Goal: Find specific page/section: Find specific page/section

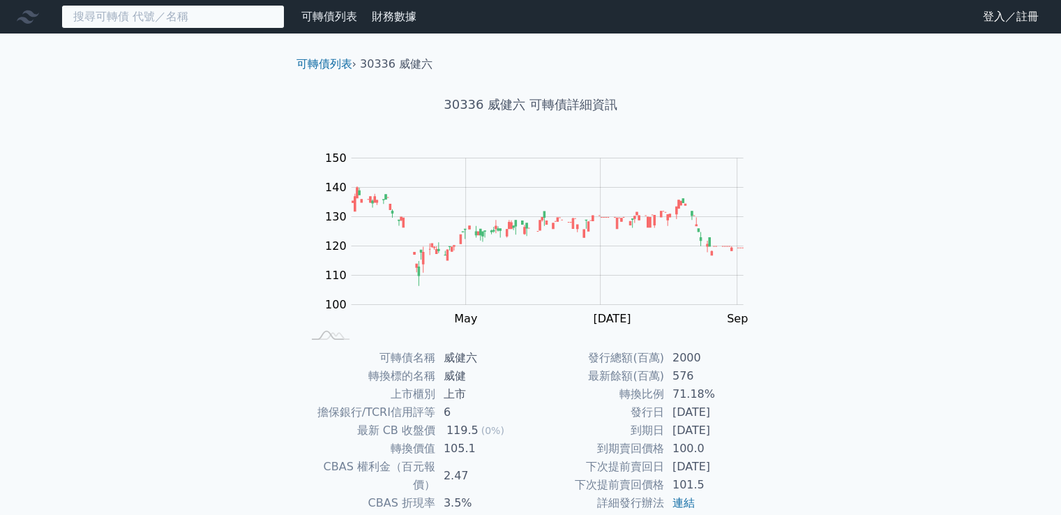
click at [194, 17] on input at bounding box center [172, 17] width 223 height 24
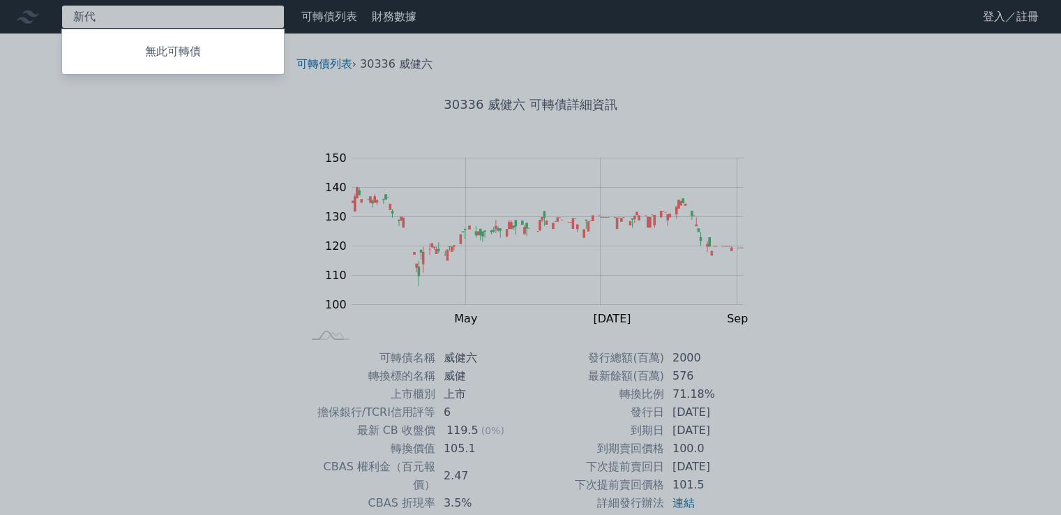
type input "新"
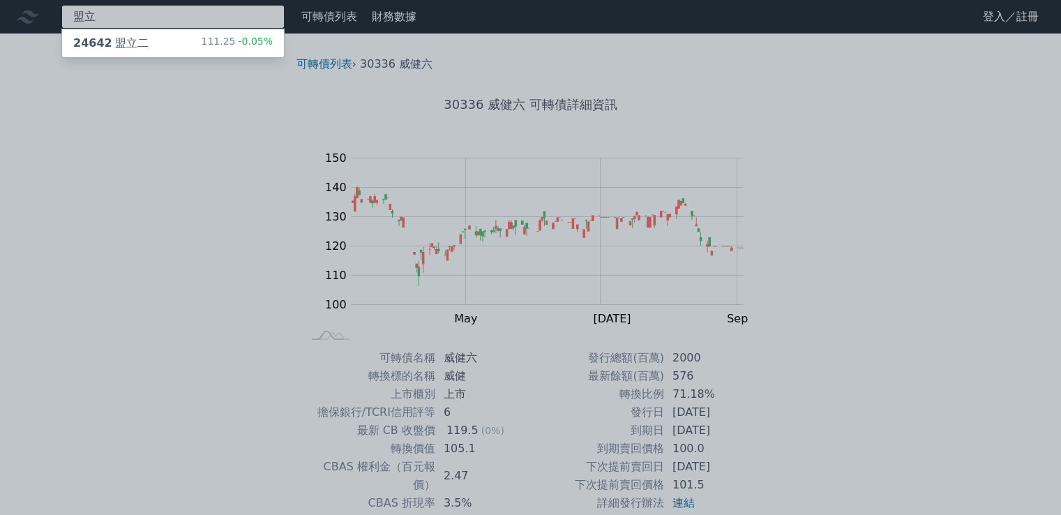
type input "盟立"
click at [127, 43] on div "24642 盟立二" at bounding box center [110, 43] width 75 height 17
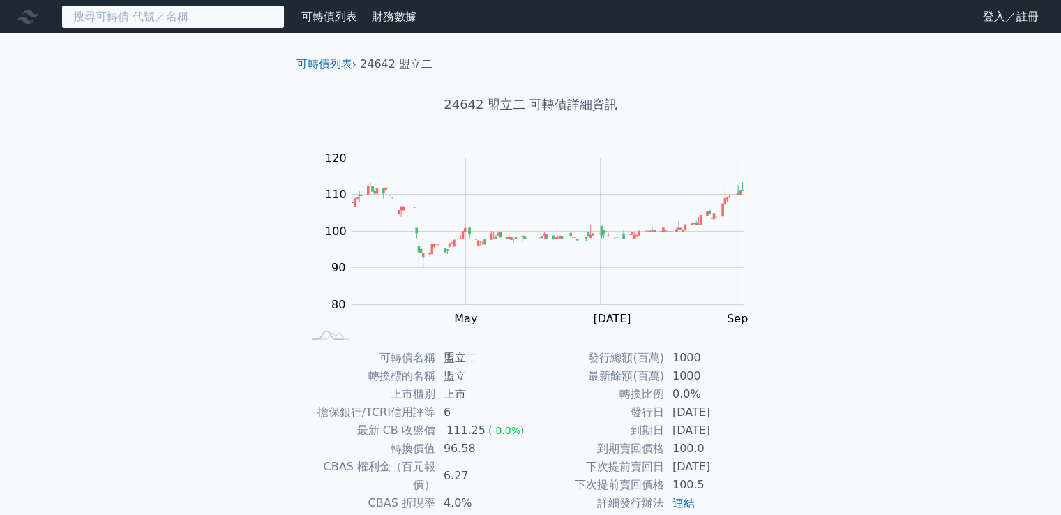
click at [191, 15] on input at bounding box center [172, 17] width 223 height 24
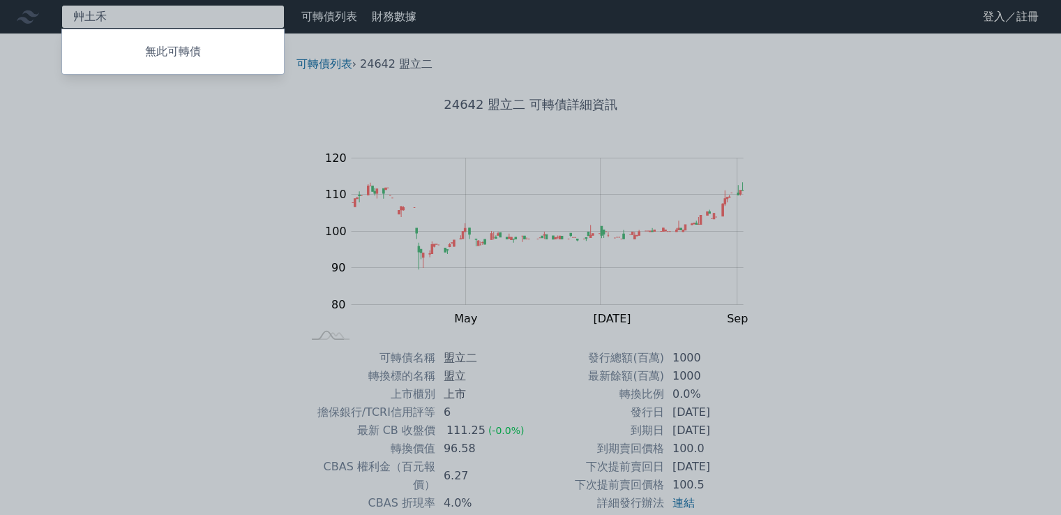
type input "美"
type input "義"
type input "U"
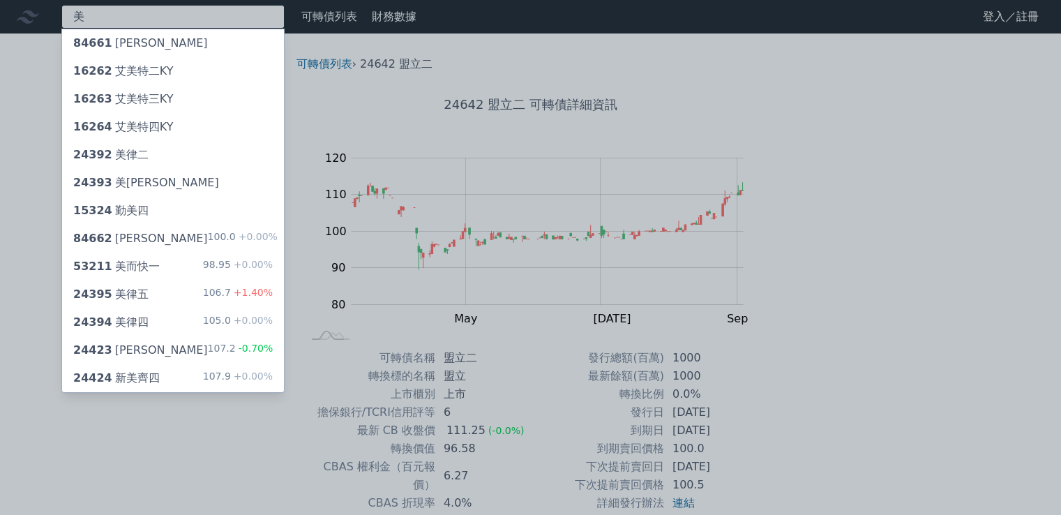
type input "美"
click at [24, 363] on div at bounding box center [530, 257] width 1061 height 515
